Goal: Task Accomplishment & Management: Use online tool/utility

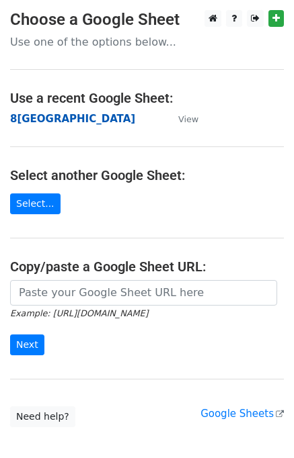
click at [38, 118] on strong "8[GEOGRAPHIC_DATA]" at bounding box center [72, 119] width 125 height 12
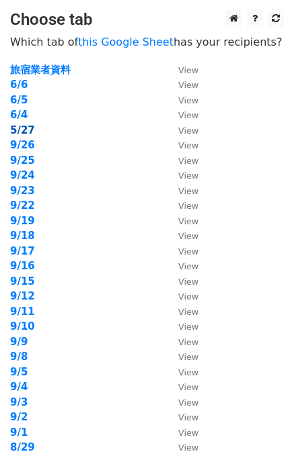
click at [30, 135] on strong "5/27" at bounding box center [22, 130] width 25 height 12
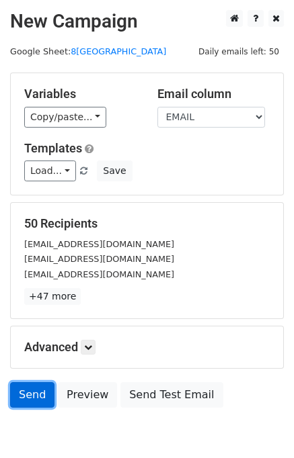
click at [34, 401] on link "Send" at bounding box center [32, 396] width 44 height 26
